Goal: Task Accomplishment & Management: Complete application form

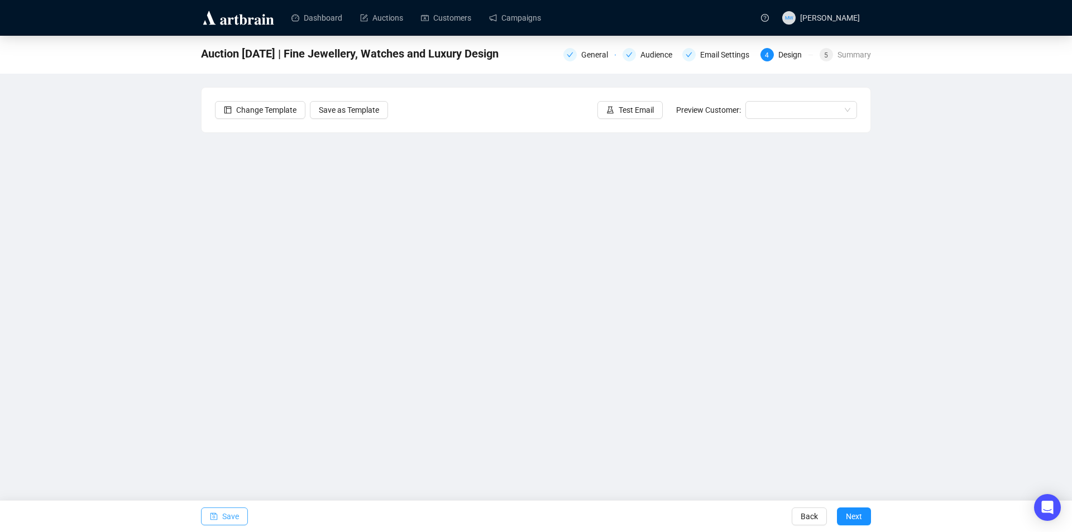
click at [222, 513] on span "Save" at bounding box center [230, 516] width 17 height 31
click at [215, 516] on icon "save" at bounding box center [213, 516] width 7 height 7
click at [223, 513] on span "Save" at bounding box center [230, 516] width 17 height 31
click at [239, 518] on button "Save" at bounding box center [224, 516] width 47 height 18
click at [221, 514] on button "Save" at bounding box center [224, 516] width 47 height 18
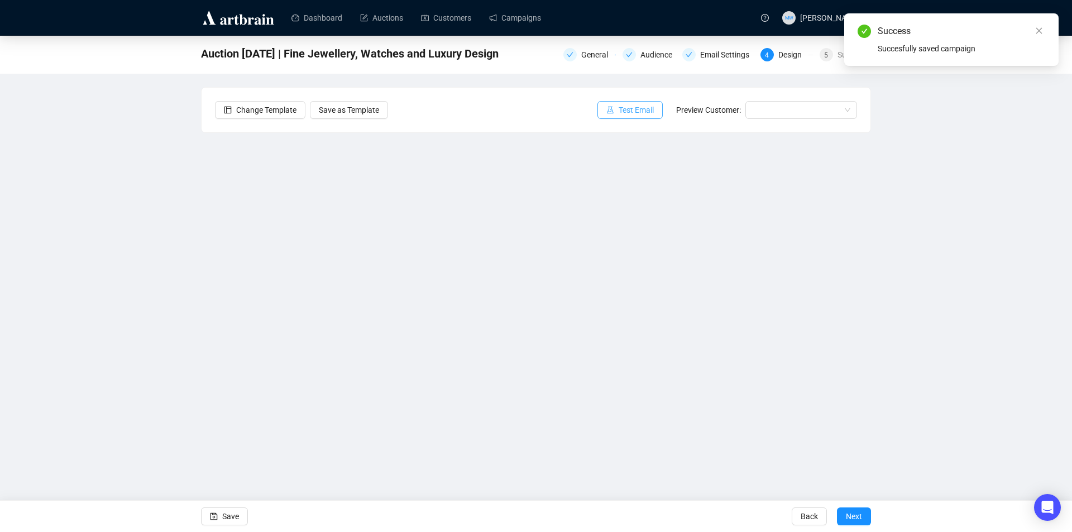
click at [635, 108] on span "Test Email" at bounding box center [636, 110] width 35 height 12
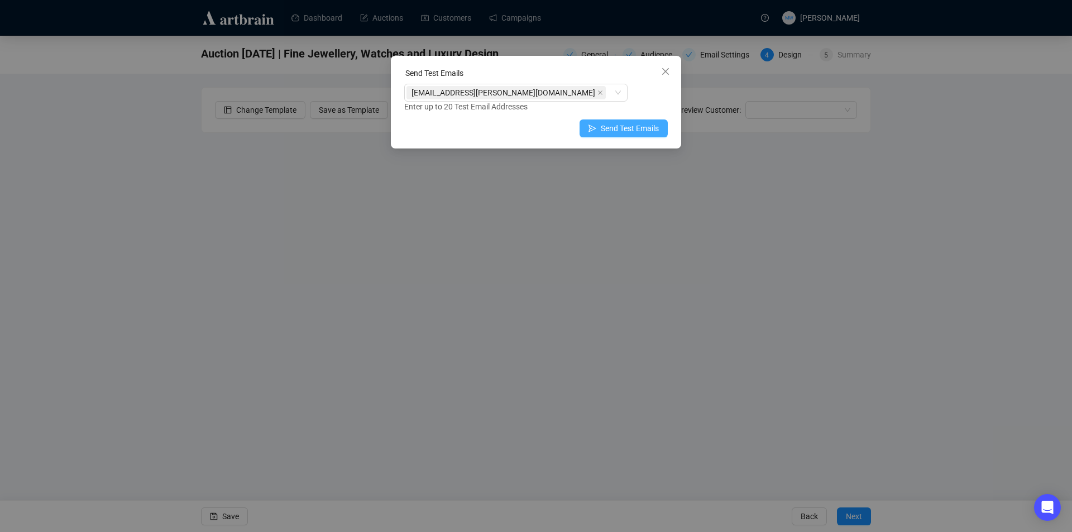
click at [647, 126] on span "Send Test Emails" at bounding box center [630, 128] width 58 height 12
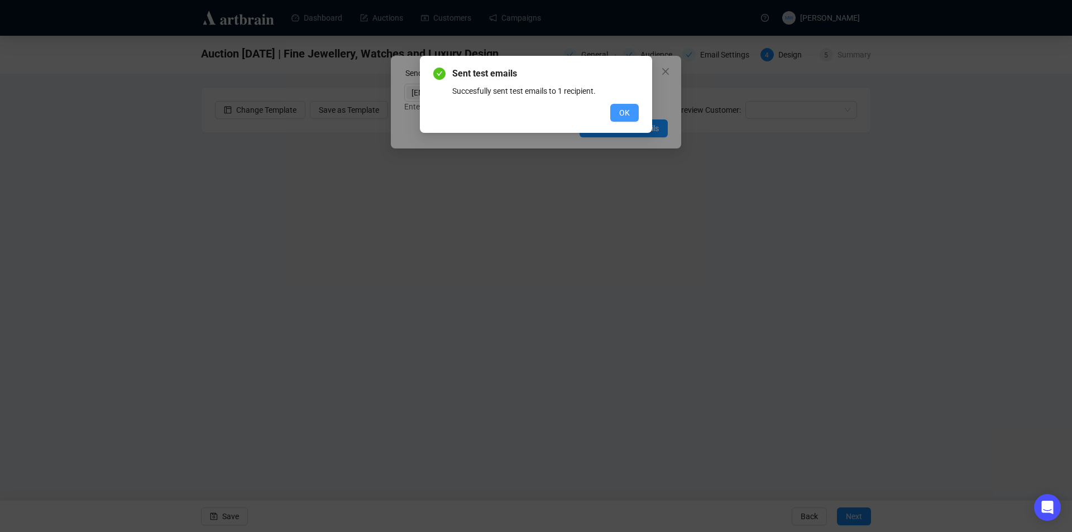
click at [636, 113] on button "OK" at bounding box center [624, 113] width 28 height 18
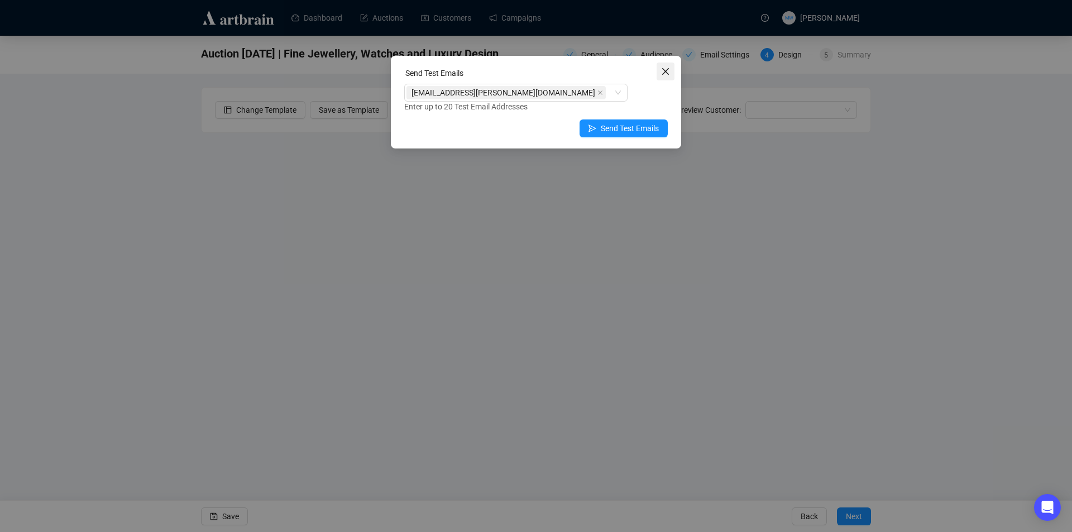
click at [664, 74] on icon "close" at bounding box center [665, 71] width 9 height 9
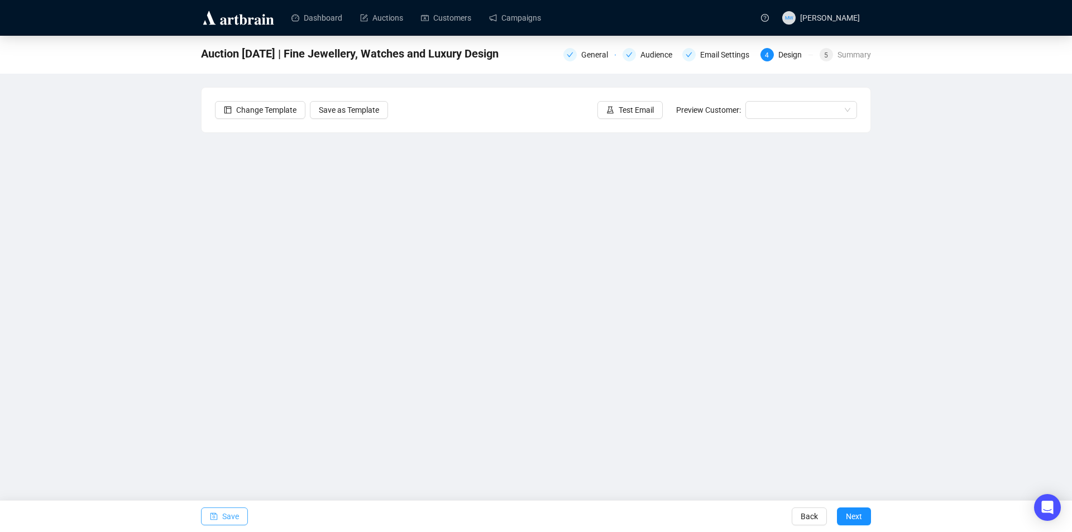
click at [219, 511] on button "Save" at bounding box center [224, 516] width 47 height 18
click at [653, 112] on span "Test Email" at bounding box center [636, 110] width 35 height 12
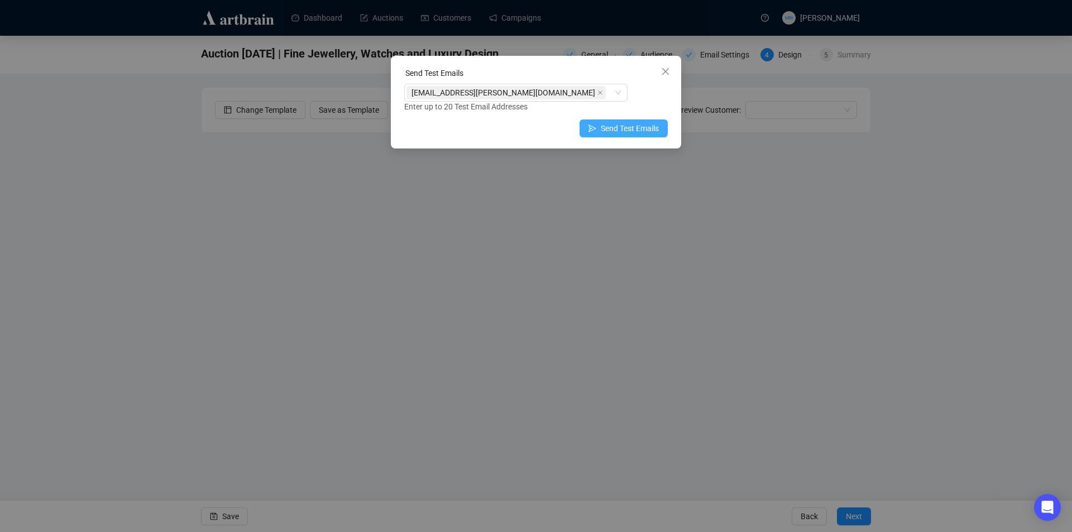
click at [598, 122] on button "Send Test Emails" at bounding box center [623, 128] width 88 height 18
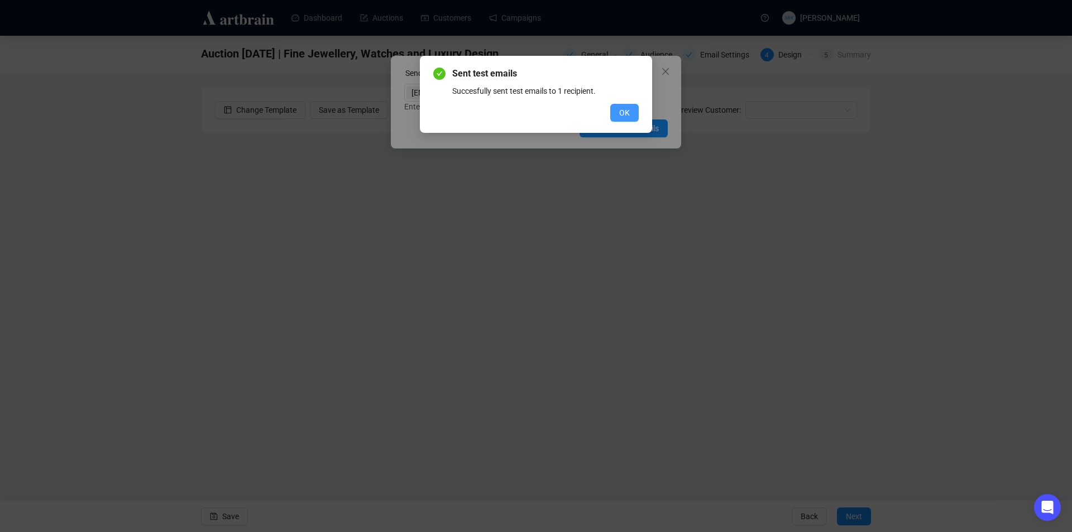
click at [616, 108] on button "OK" at bounding box center [624, 113] width 28 height 18
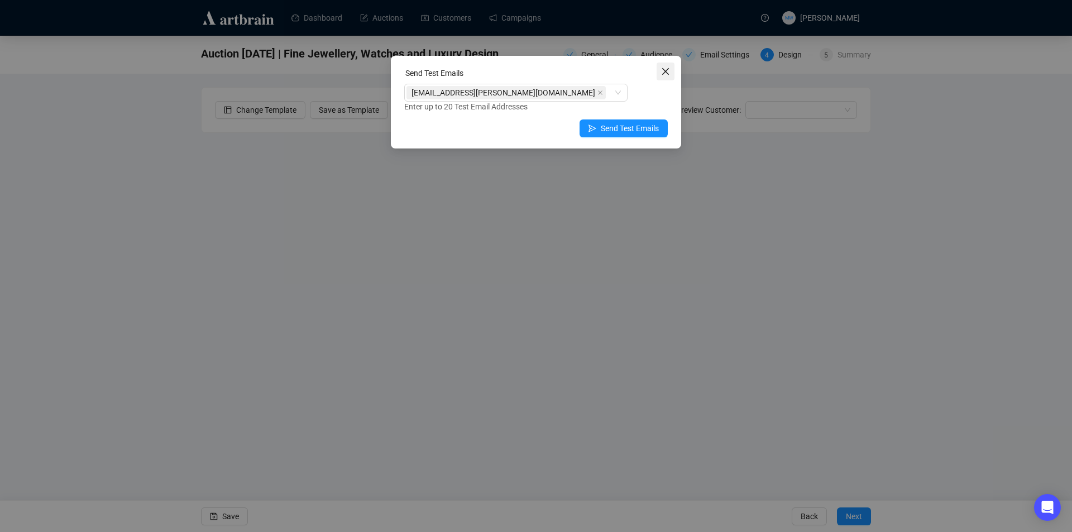
click at [667, 71] on icon "close" at bounding box center [665, 71] width 9 height 9
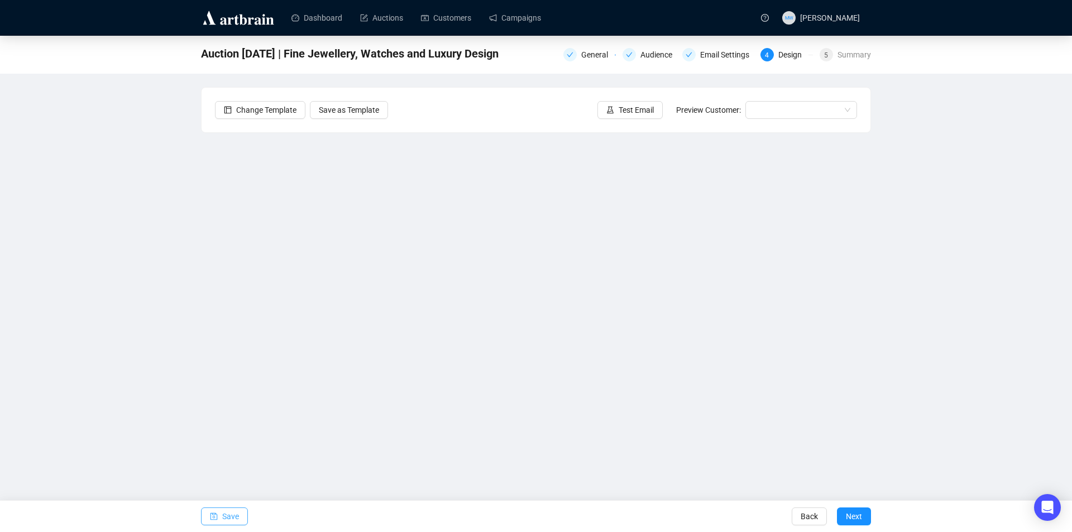
click at [231, 516] on span "Save" at bounding box center [230, 516] width 17 height 31
click at [238, 519] on button "Save" at bounding box center [224, 516] width 47 height 18
click at [236, 513] on span "Save" at bounding box center [230, 516] width 17 height 31
click at [229, 519] on span "Save" at bounding box center [230, 516] width 17 height 31
click at [234, 511] on span "Save" at bounding box center [230, 516] width 17 height 31
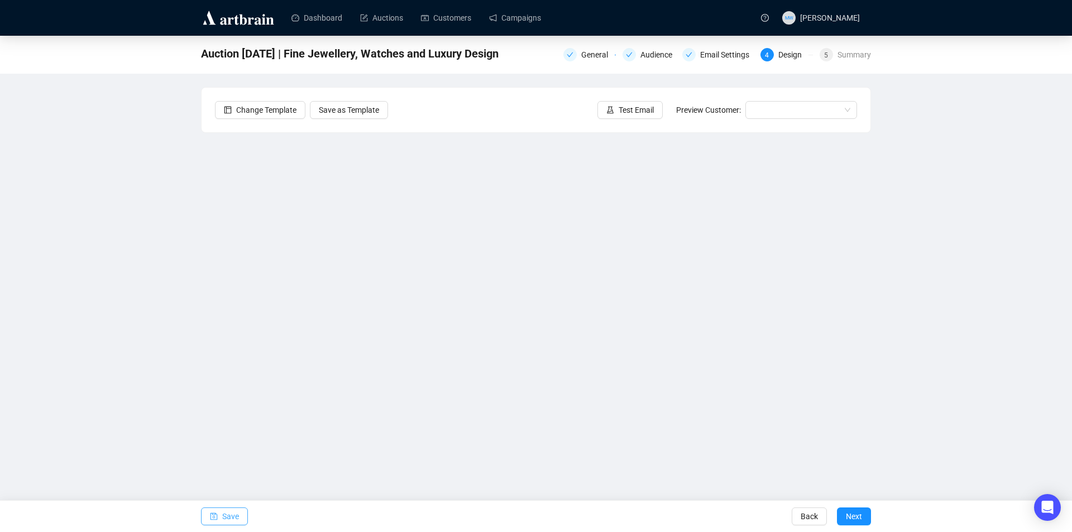
click at [229, 518] on span "Save" at bounding box center [230, 516] width 17 height 31
click at [242, 517] on button "Save" at bounding box center [224, 516] width 47 height 18
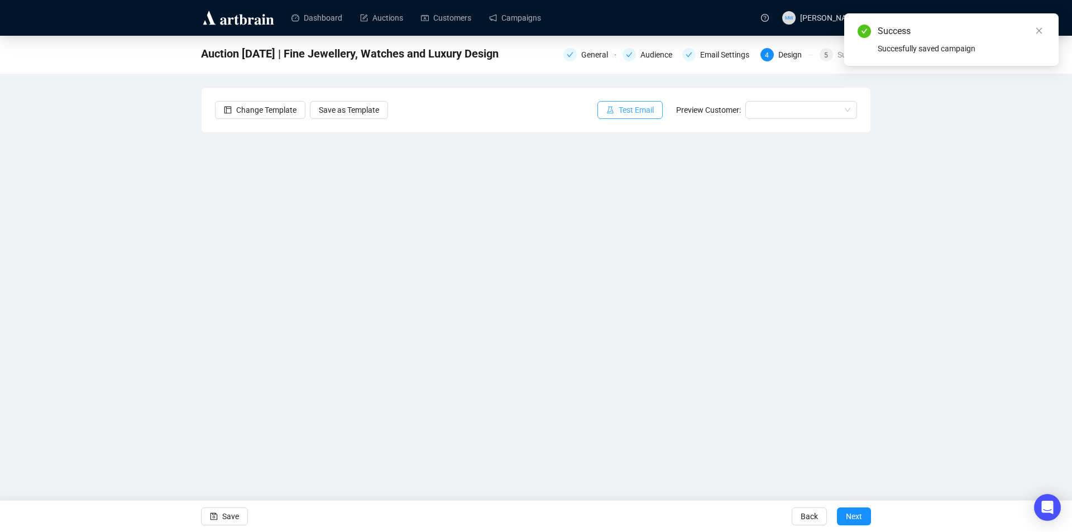
click at [640, 110] on span "Test Email" at bounding box center [636, 110] width 35 height 12
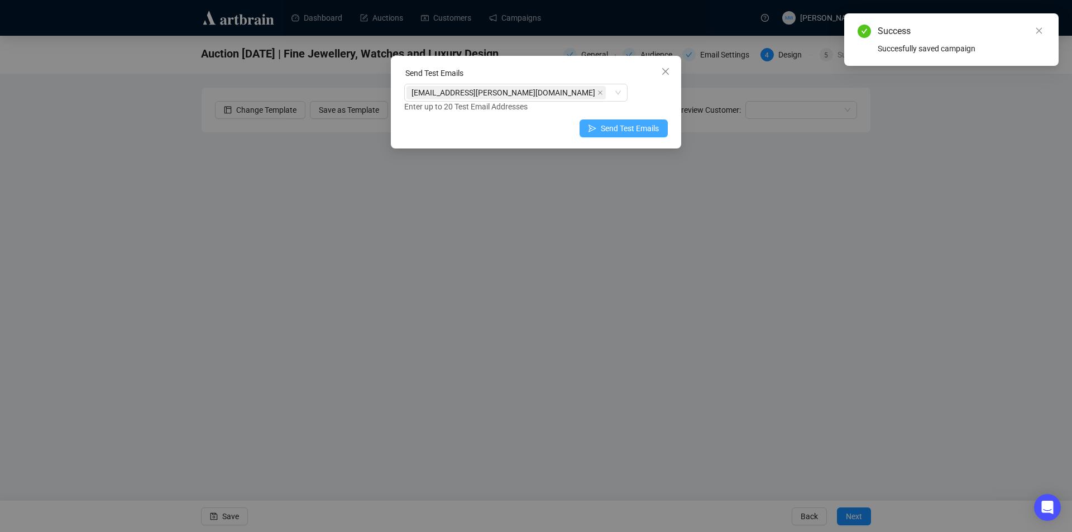
click at [638, 124] on span "Send Test Emails" at bounding box center [630, 128] width 58 height 12
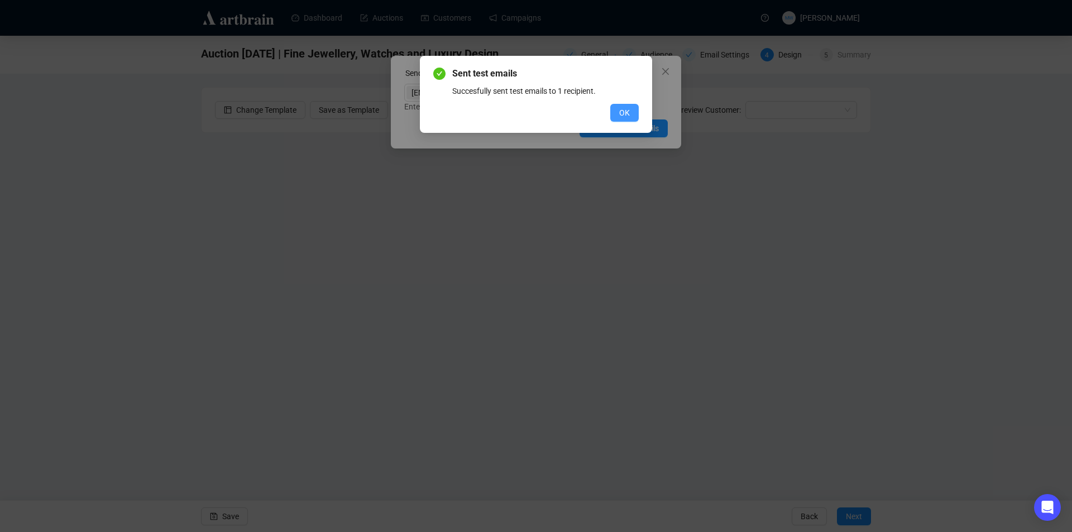
click at [628, 113] on span "OK" at bounding box center [624, 113] width 11 height 12
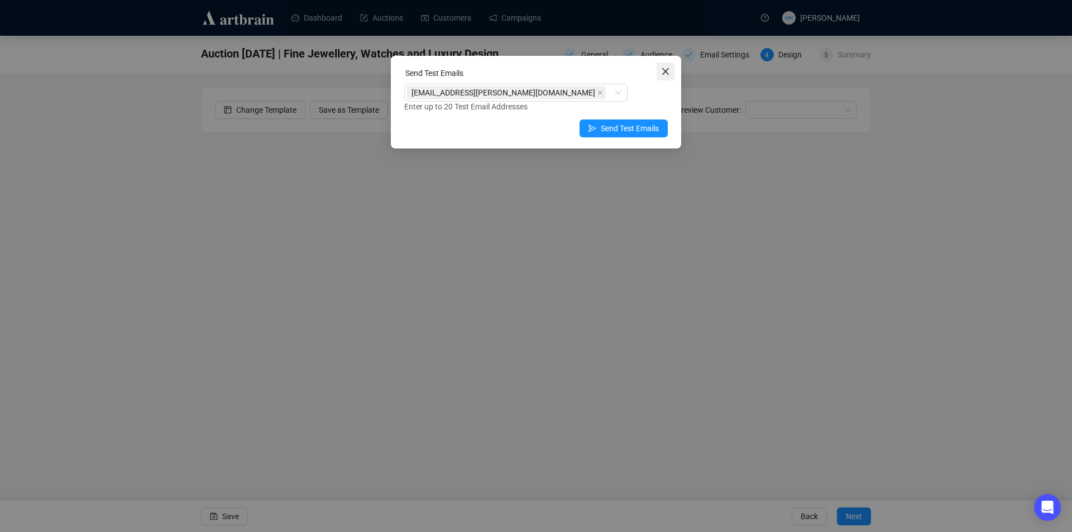
click at [668, 74] on icon "close" at bounding box center [665, 71] width 7 height 7
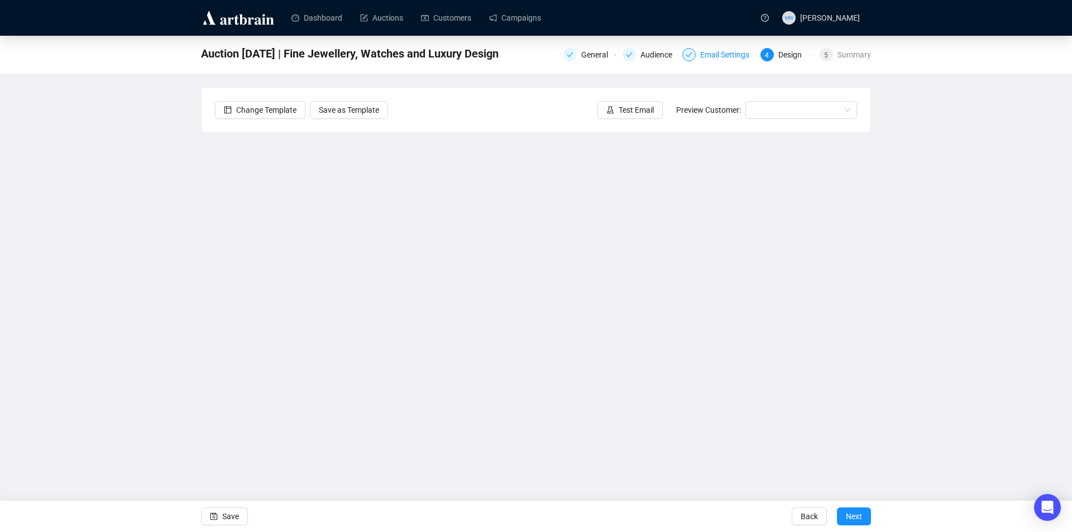
click at [724, 61] on div "Email Settings" at bounding box center [728, 54] width 56 height 13
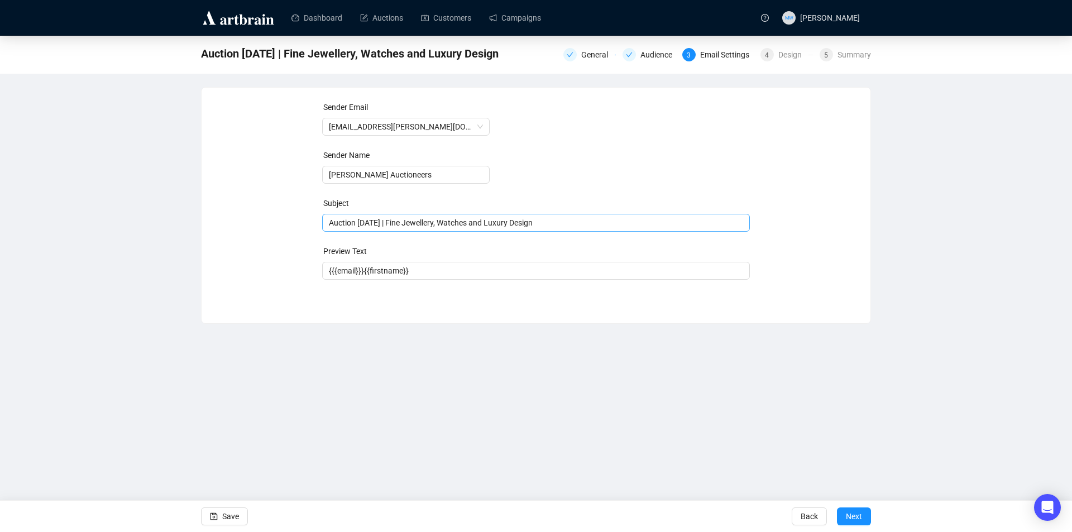
click at [386, 224] on span "Auction [DATE] | Fine Jewellery, Watches and Luxury Design" at bounding box center [536, 222] width 428 height 9
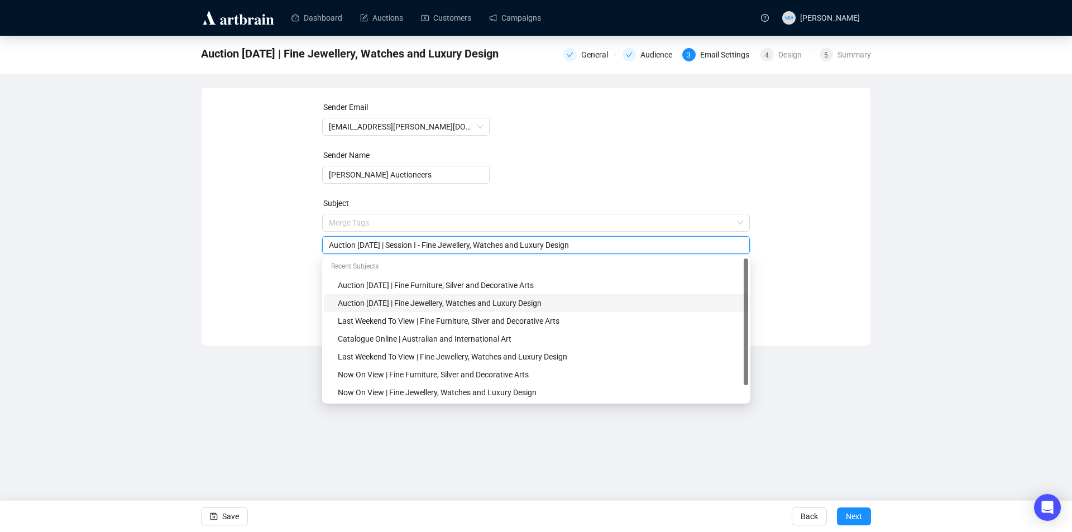
type input "Auction [DATE] | Session I - Fine Jewellery, Watches and Luxury Design"
click at [211, 433] on div "Dashboard Auctions Customers Campaigns MW [PERSON_NAME] Auction [DATE] | Fine J…" at bounding box center [536, 266] width 1072 height 532
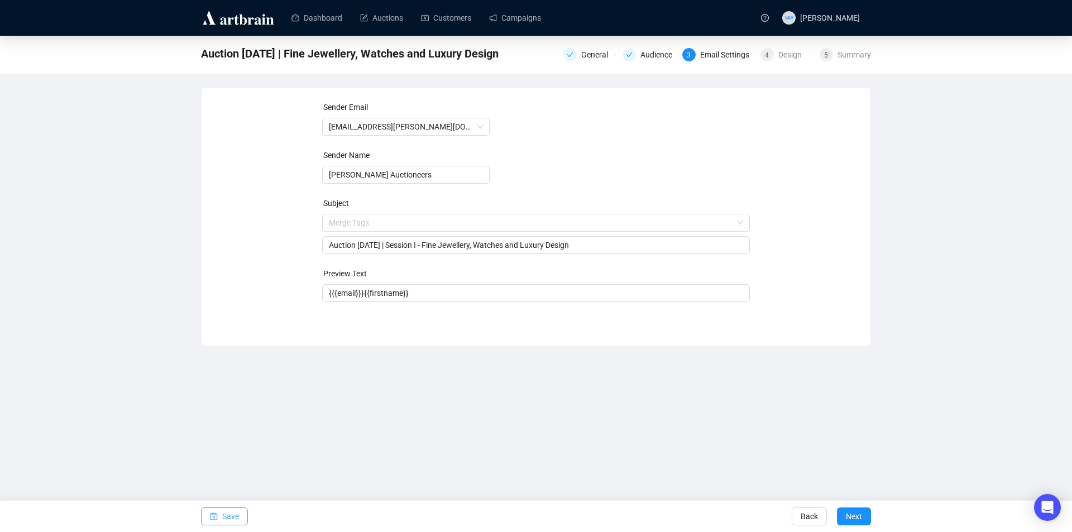
click at [219, 515] on button "Save" at bounding box center [224, 516] width 47 height 18
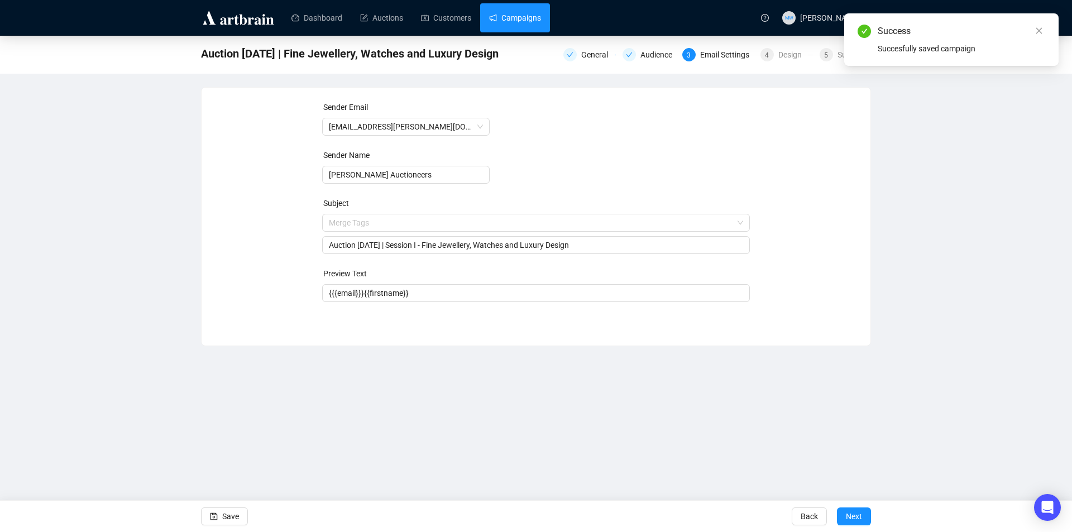
click at [524, 20] on link "Campaigns" at bounding box center [515, 17] width 52 height 29
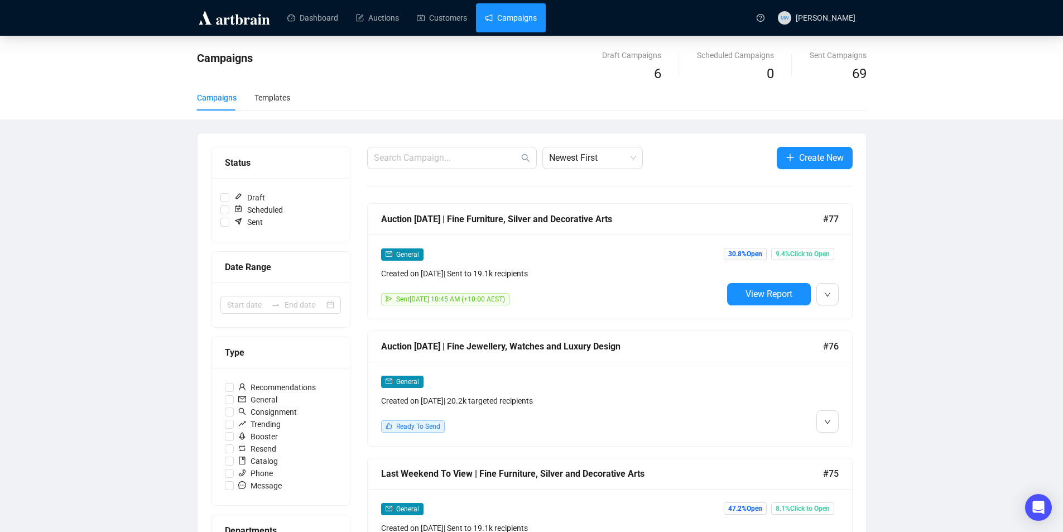
scroll to position [56, 0]
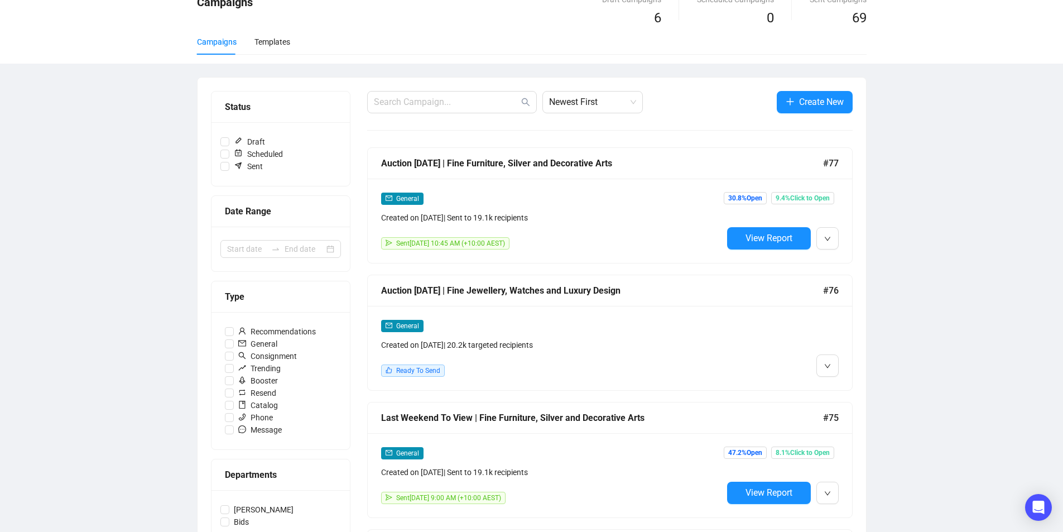
click at [483, 303] on div "Auction [DATE] | Fine Jewellery, Watches and Luxury Design #76" at bounding box center [610, 290] width 485 height 31
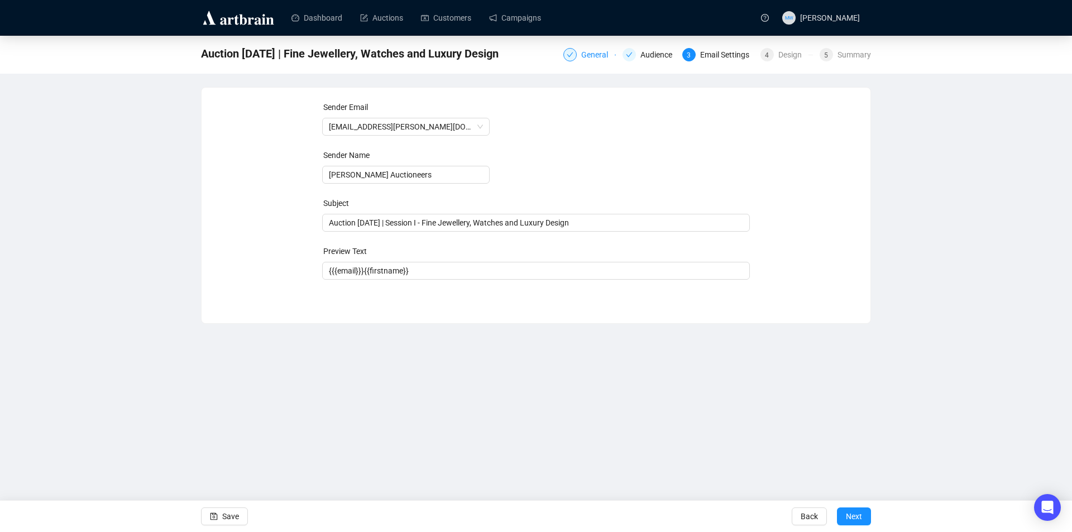
click at [603, 52] on div "General" at bounding box center [597, 54] width 33 height 13
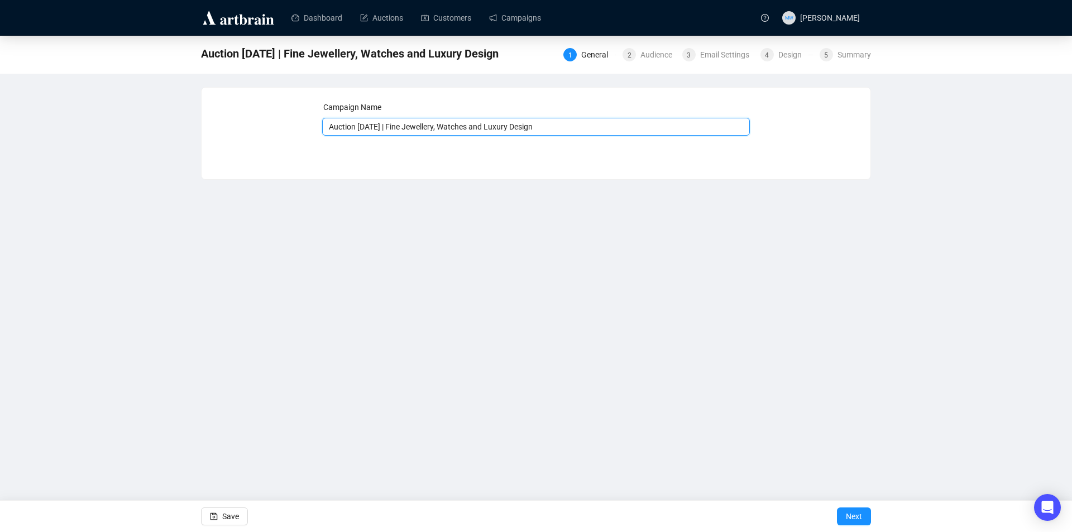
click at [385, 128] on input "Auction [DATE] | Fine Jewellery, Watches and Luxury Design" at bounding box center [536, 127] width 428 height 18
type input "Auction [DATE] | Session I - Fine Jewellery, Watches and Luxury Design"
click at [238, 508] on span "Save" at bounding box center [230, 516] width 17 height 31
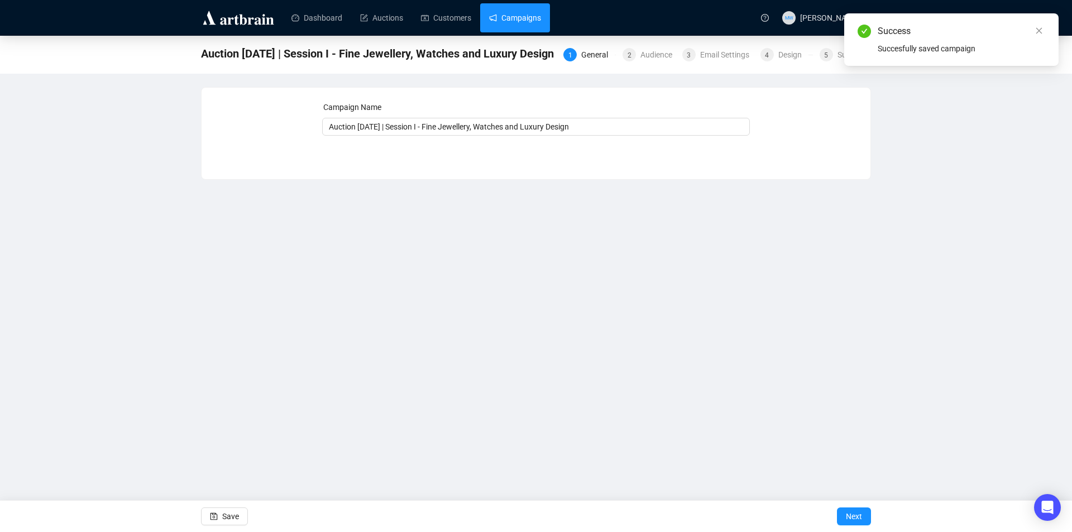
click at [533, 28] on link "Campaigns" at bounding box center [515, 17] width 52 height 29
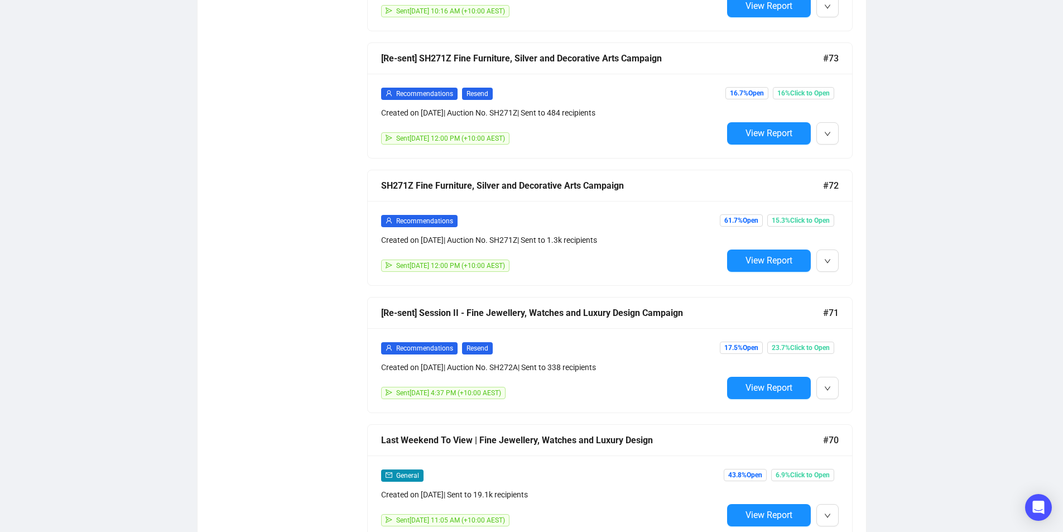
scroll to position [726, 0]
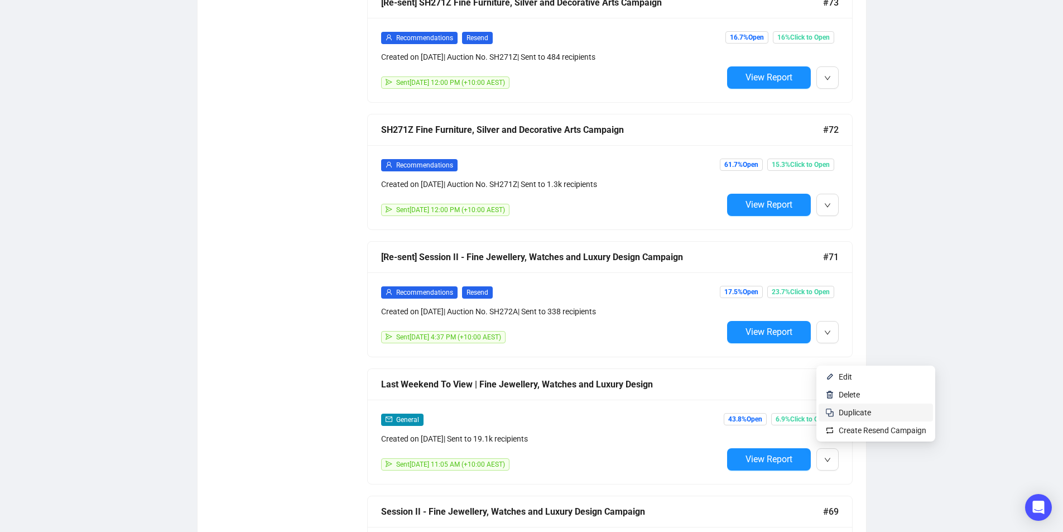
click at [842, 411] on span "Duplicate" at bounding box center [855, 412] width 32 height 9
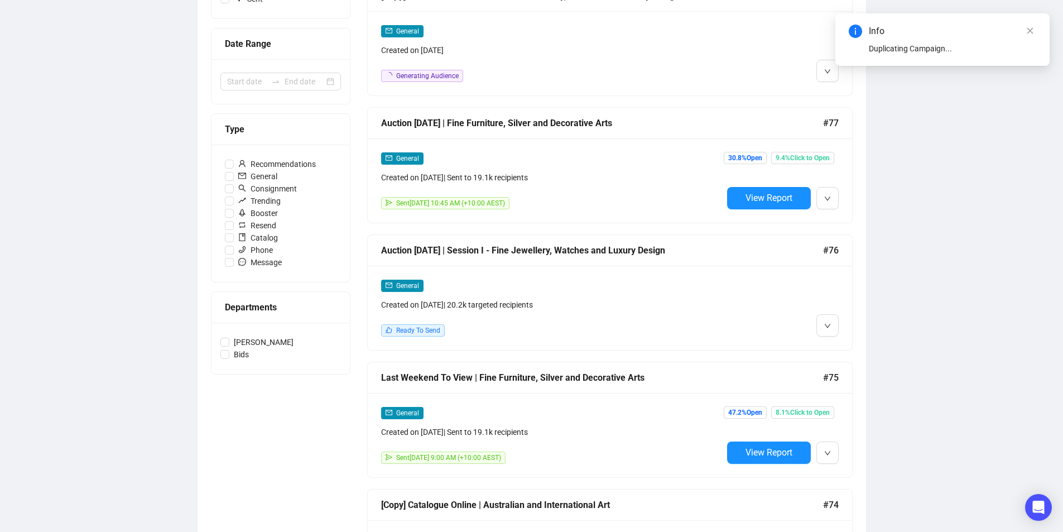
scroll to position [56, 0]
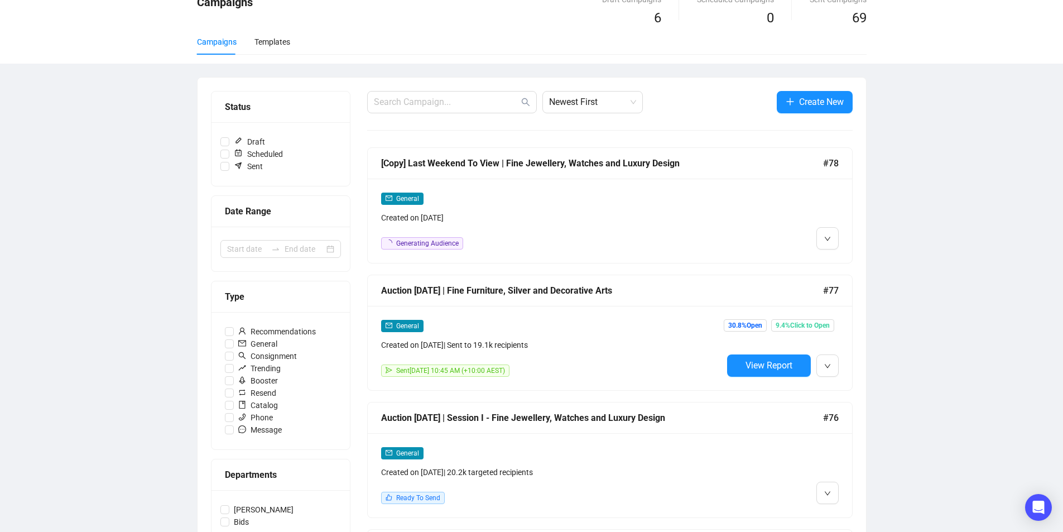
click at [596, 169] on div "[Copy] Last Weekend To View | Fine Jewellery, Watches and Luxury Design" at bounding box center [602, 163] width 442 height 14
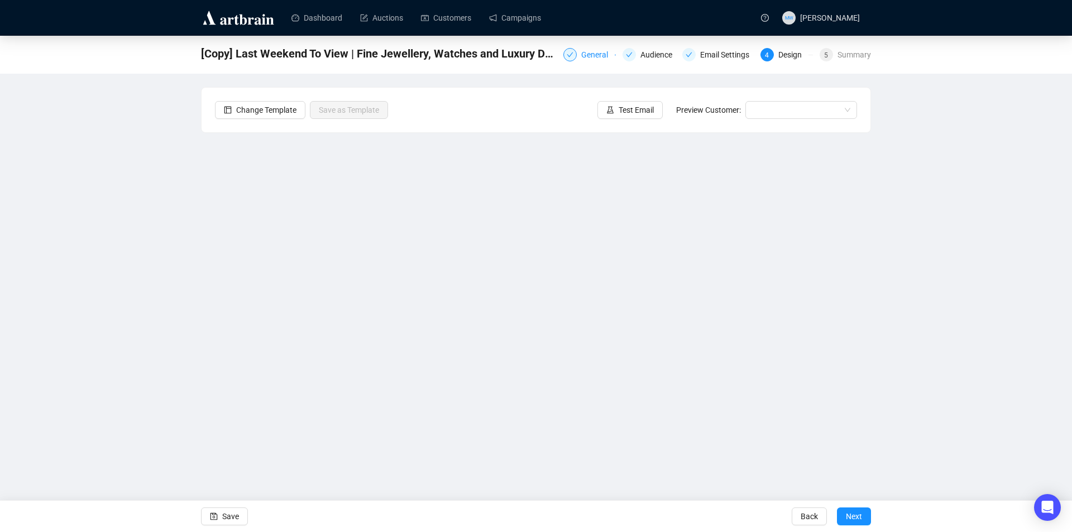
click at [582, 52] on div "General" at bounding box center [597, 54] width 33 height 13
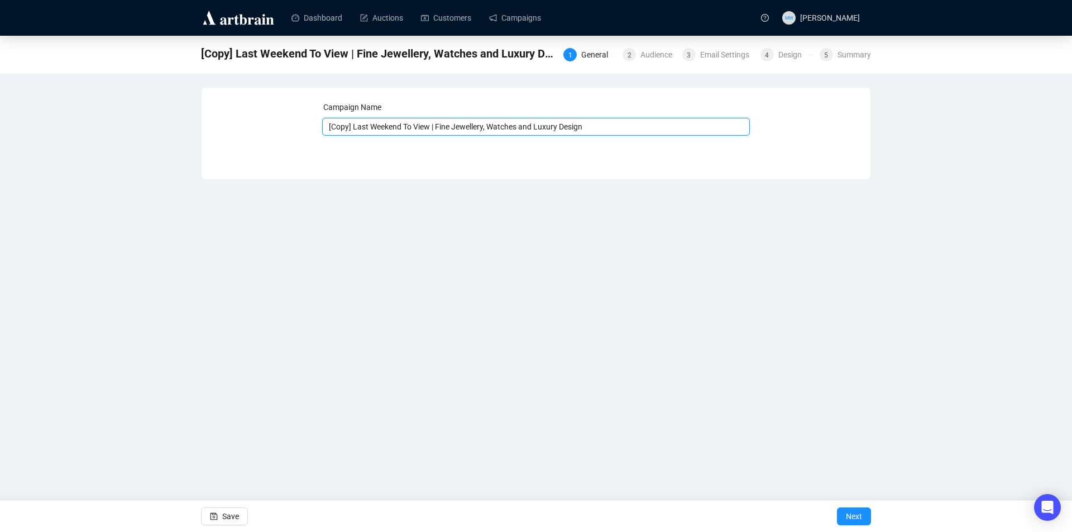
drag, startPoint x: 429, startPoint y: 130, endPoint x: 308, endPoint y: 131, distance: 121.7
click at [295, 131] on div "Campaign Name [Copy] Last Weekend To View | Fine Jewellery, Watches and Luxury …" at bounding box center [536, 125] width 642 height 48
type input "Timed Online Auction [DATE] | Session II - Fine Jewellery, Watches and Luxury D…"
click at [221, 517] on button "Save" at bounding box center [224, 516] width 47 height 18
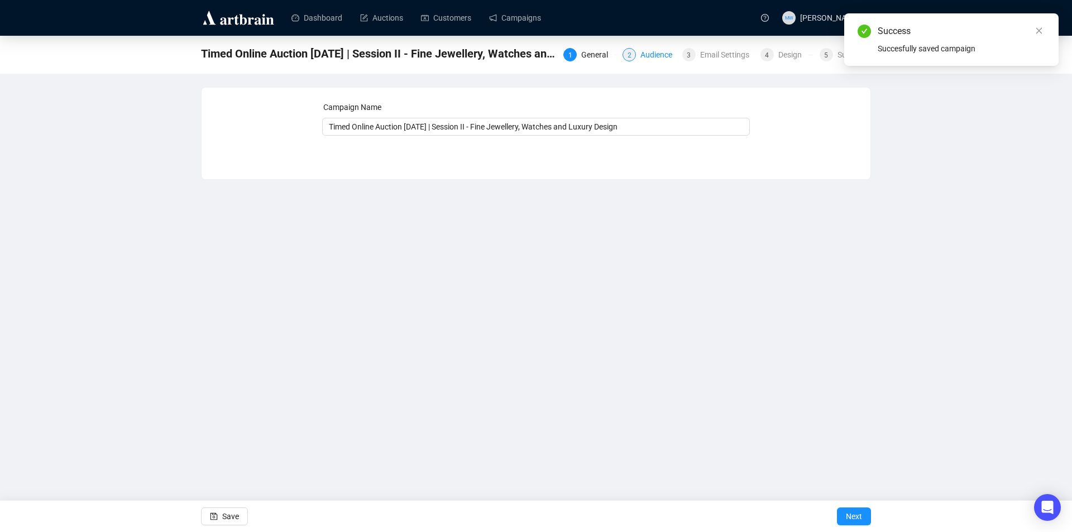
click at [650, 55] on div "Audience" at bounding box center [659, 54] width 39 height 13
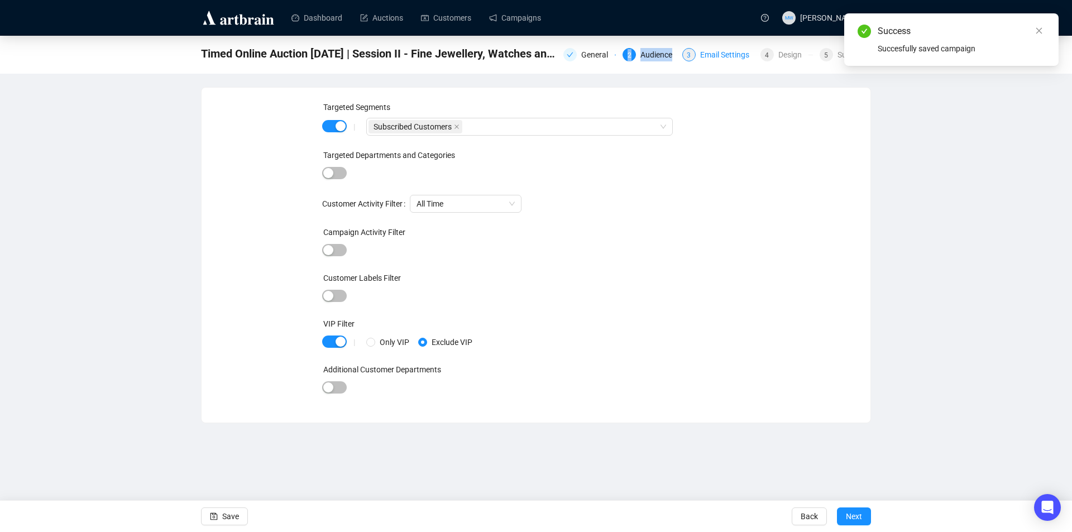
click at [717, 51] on div "Email Settings" at bounding box center [728, 54] width 56 height 13
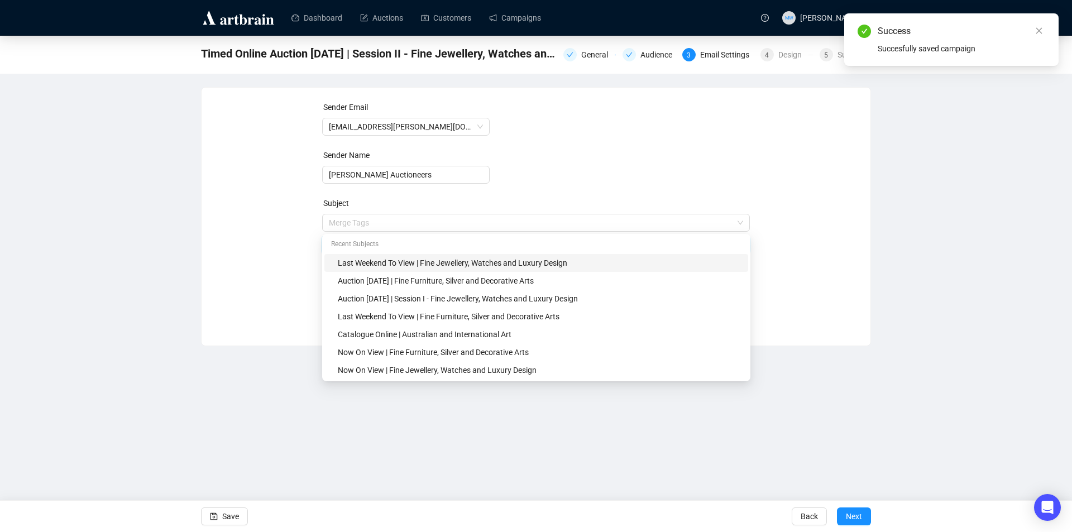
drag, startPoint x: 405, startPoint y: 224, endPoint x: 290, endPoint y: 224, distance: 115.6
click at [290, 224] on div "Sender Email [EMAIL_ADDRESS][PERSON_NAME][DOMAIN_NAME] Sender Name [PERSON_NAME…" at bounding box center [536, 208] width 642 height 214
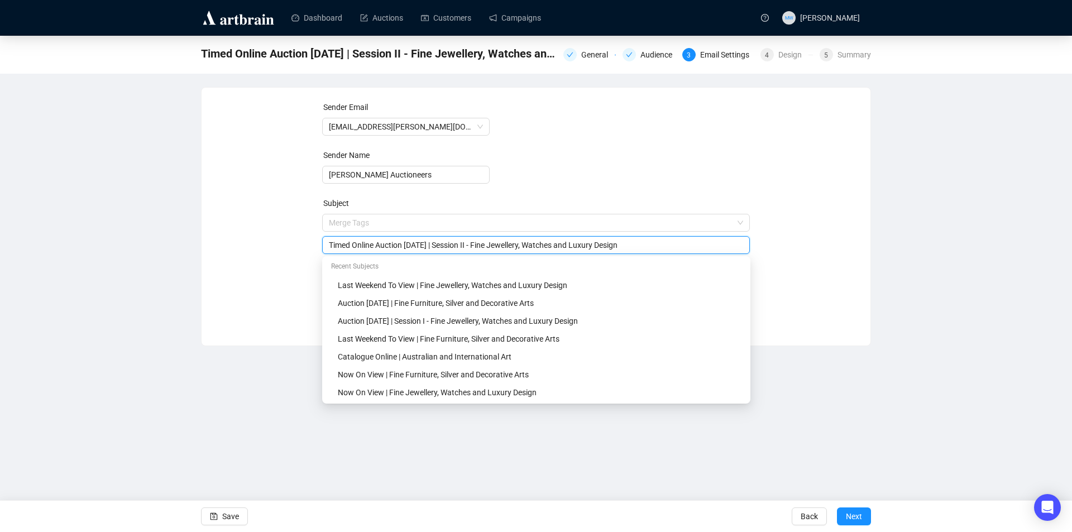
type input "Timed Online Auction [DATE] | Session II - Fine Jewellery, Watches and Luxury D…"
click at [167, 353] on div "Dashboard Auctions Customers Campaigns MW [PERSON_NAME] Timed Online Auction [D…" at bounding box center [536, 266] width 1072 height 532
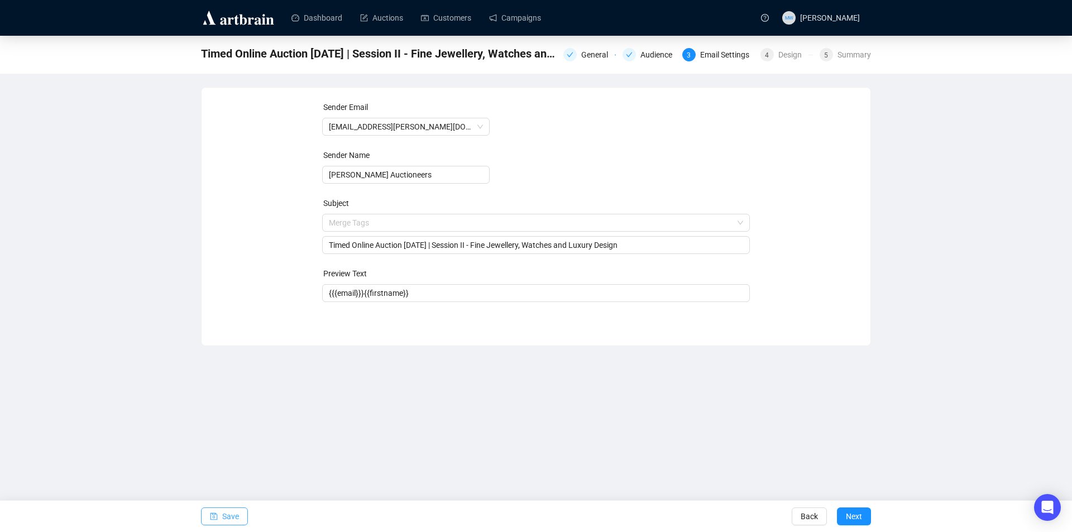
click at [231, 517] on span "Save" at bounding box center [230, 516] width 17 height 31
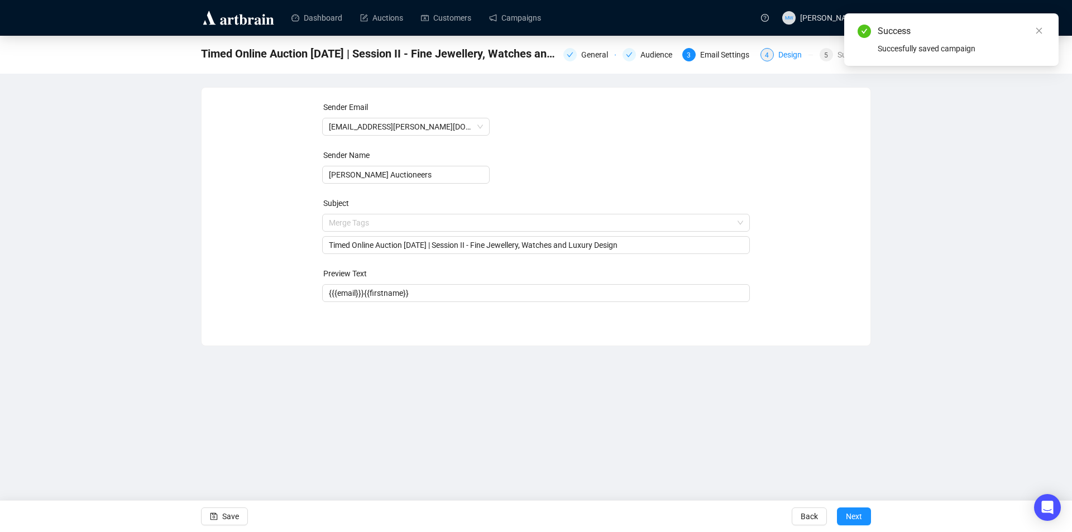
click at [795, 57] on div "Design" at bounding box center [793, 54] width 30 height 13
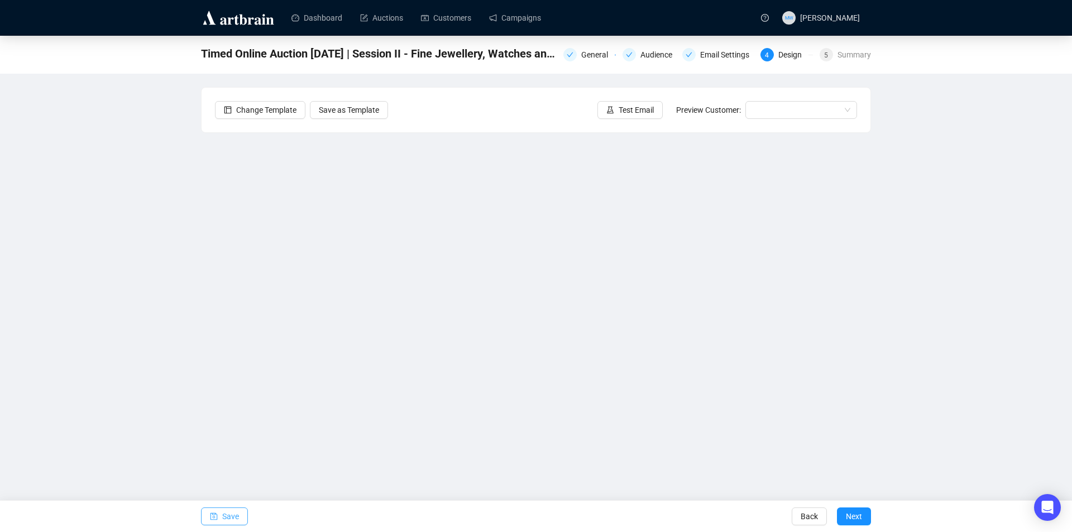
click at [233, 513] on span "Save" at bounding box center [230, 516] width 17 height 31
click at [241, 520] on button "Save" at bounding box center [224, 516] width 47 height 18
click at [212, 510] on span "button" at bounding box center [214, 516] width 8 height 31
click at [218, 510] on button "Save" at bounding box center [224, 516] width 47 height 18
click at [629, 108] on span "Test Email" at bounding box center [636, 110] width 35 height 12
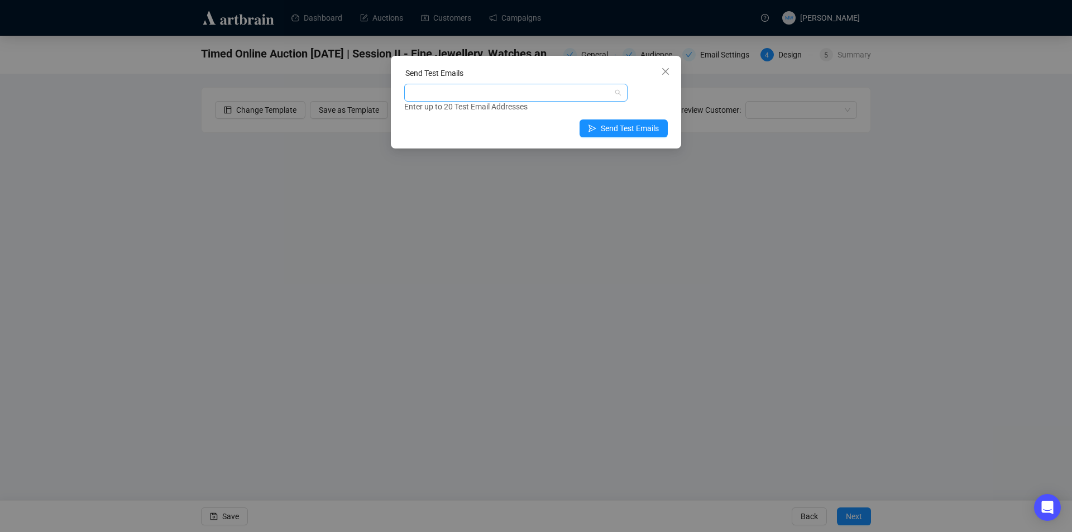
click at [478, 95] on div at bounding box center [509, 93] width 207 height 16
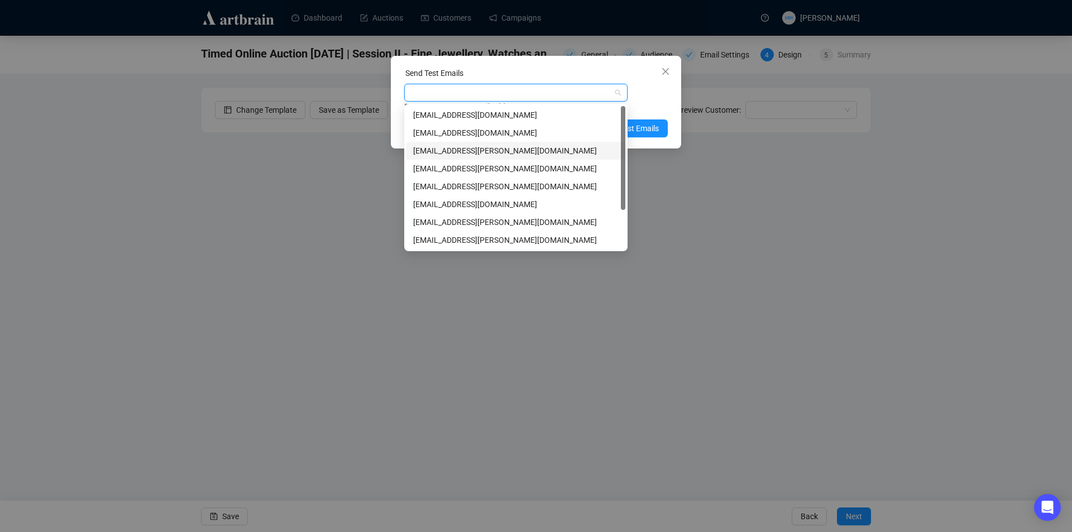
click at [454, 149] on div "[EMAIL_ADDRESS][PERSON_NAME][DOMAIN_NAME]" at bounding box center [515, 151] width 205 height 12
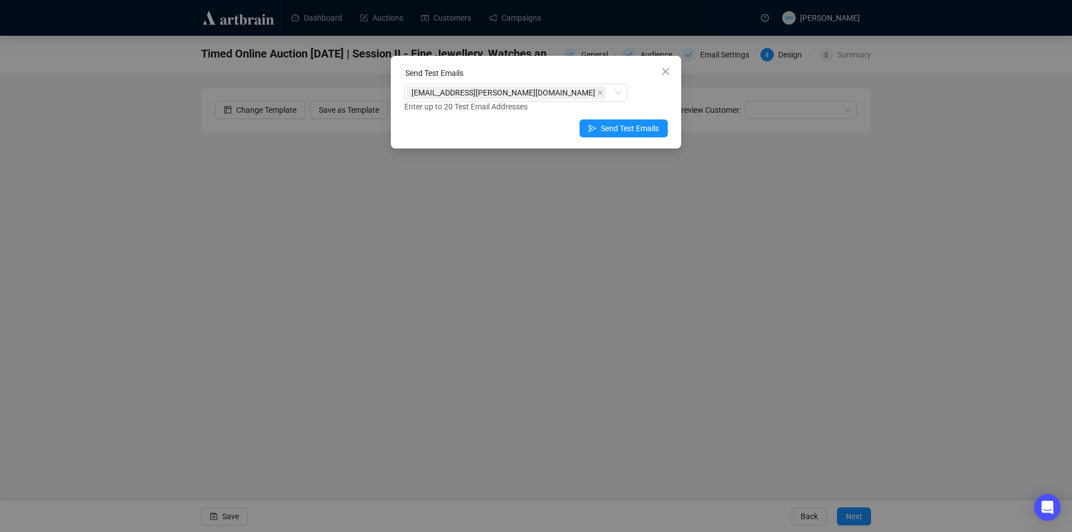
click at [649, 108] on div "Enter up to 20 Test Email Addresses" at bounding box center [536, 106] width 264 height 13
click at [640, 127] on span "Send Test Emails" at bounding box center [630, 128] width 58 height 12
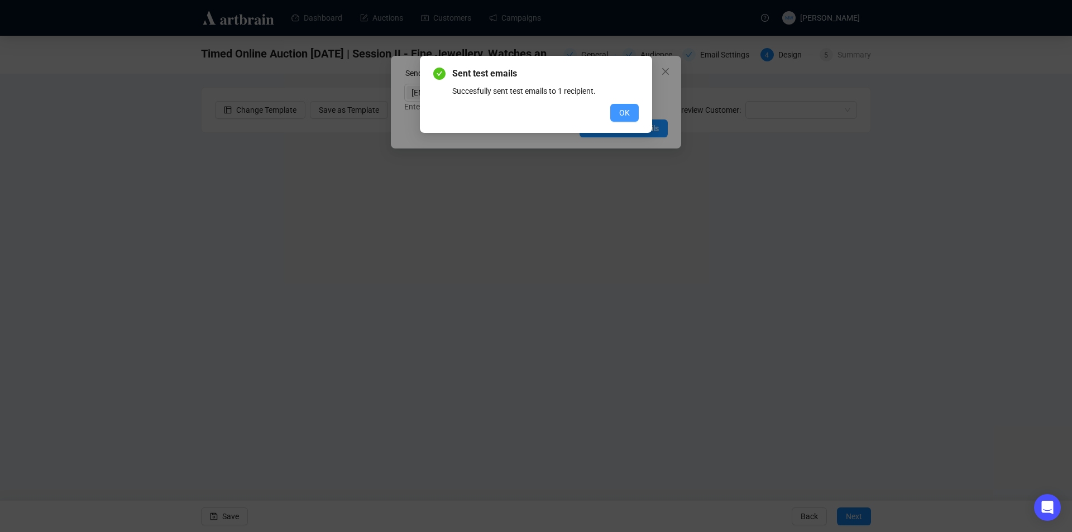
click at [621, 109] on span "OK" at bounding box center [624, 113] width 11 height 12
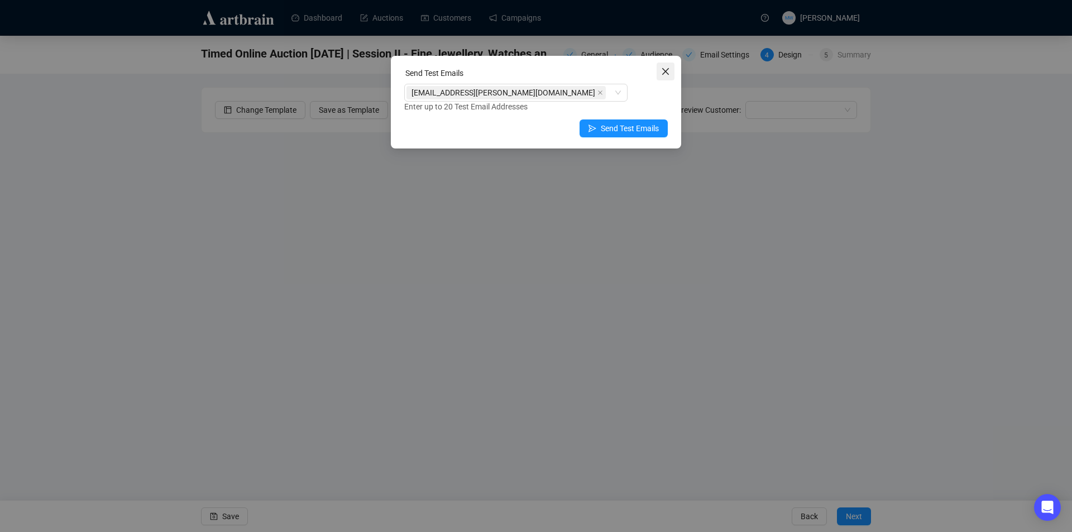
click at [670, 70] on span "Close" at bounding box center [666, 71] width 18 height 9
